Goal: Information Seeking & Learning: Learn about a topic

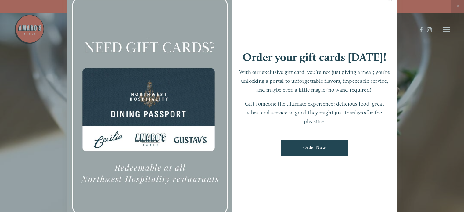
click at [29, 32] on div at bounding box center [232, 106] width 464 height 212
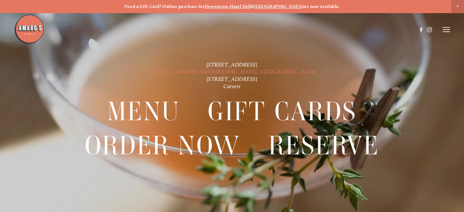
click at [250, 71] on link "[STREET_ADDRESS] [GEOGRAPHIC_DATA], [GEOGRAPHIC_DATA]" at bounding box center [232, 71] width 169 height 7
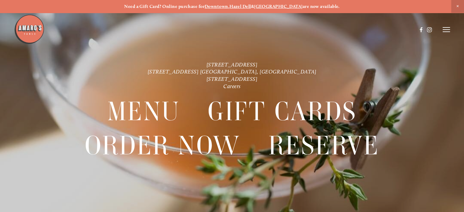
click at [33, 29] on img at bounding box center [29, 29] width 30 height 30
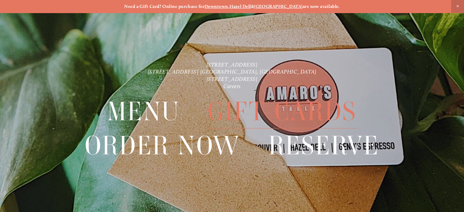
scroll to position [12, 0]
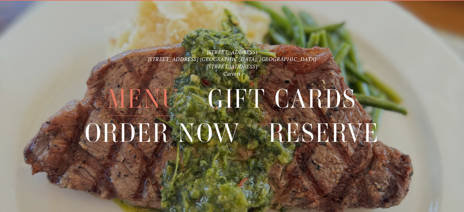
click at [155, 98] on span "Menu" at bounding box center [143, 99] width 73 height 34
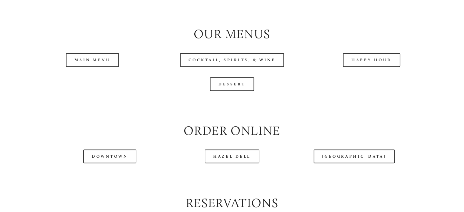
scroll to position [640, 0]
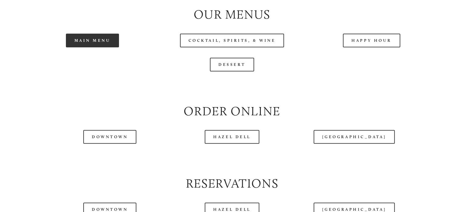
click at [102, 47] on link "Main Menu" at bounding box center [92, 41] width 53 height 14
